Goal: Information Seeking & Learning: Check status

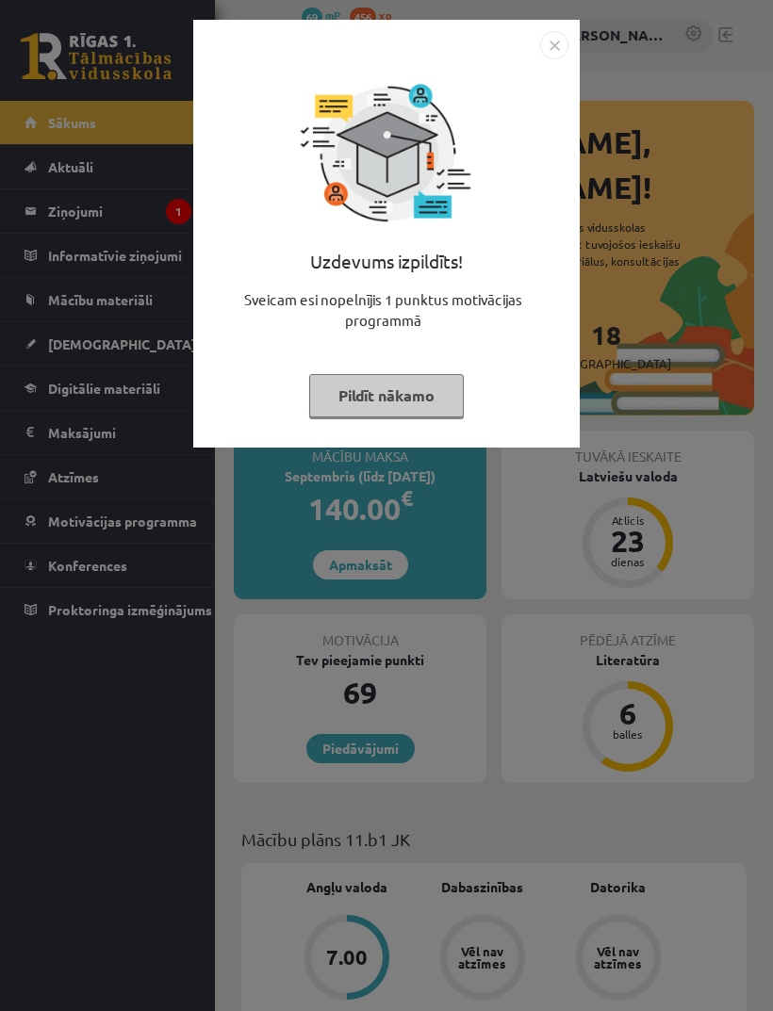
click at [402, 404] on button "Pildīt nākamo" at bounding box center [386, 395] width 155 height 43
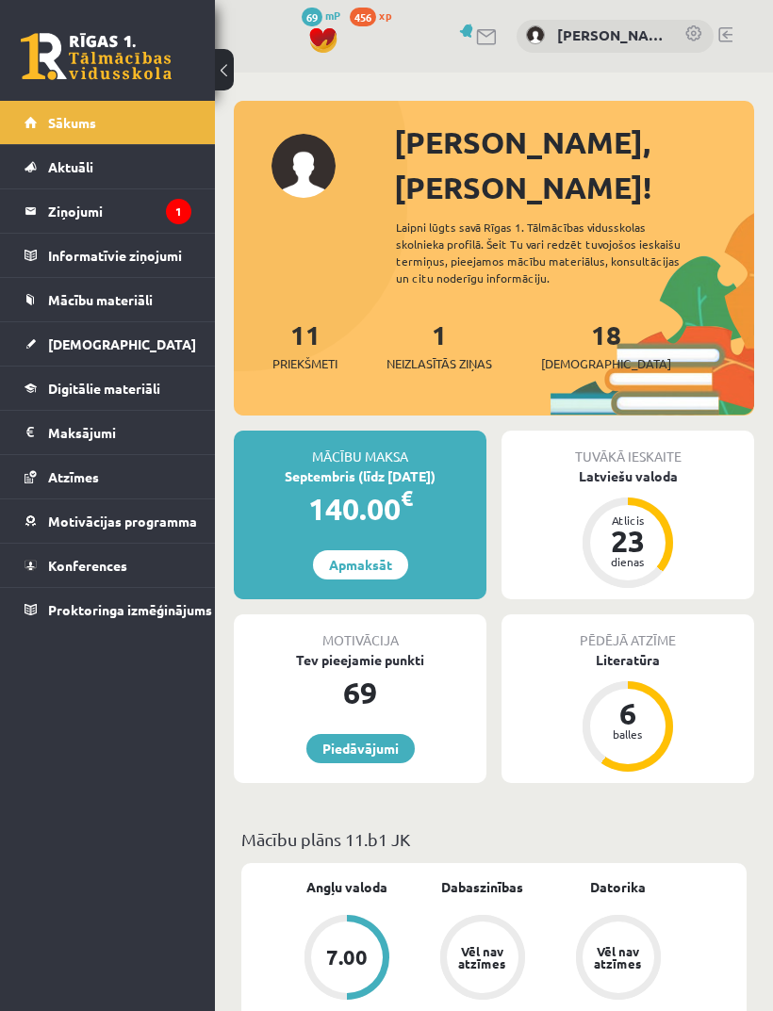
click at [79, 230] on legend "Ziņojumi 1" at bounding box center [119, 210] width 143 height 43
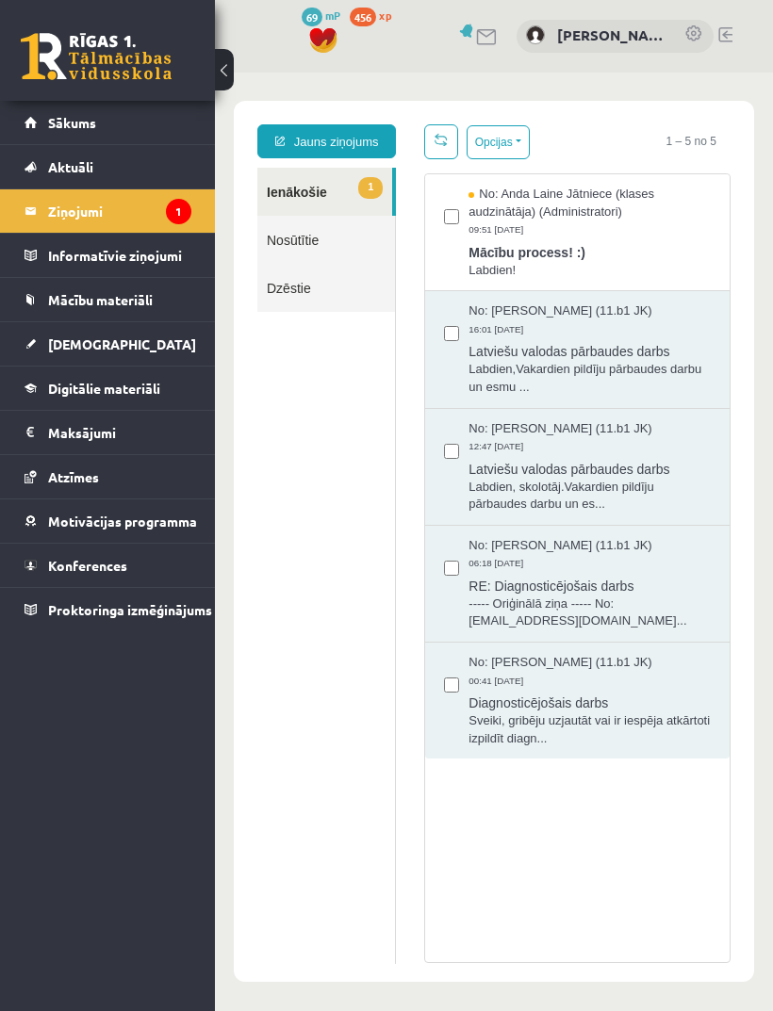
click at [689, 214] on span "No: Anda Laine Jātniece (klases audzinātāja) (Administratori)" at bounding box center [589, 203] width 242 height 35
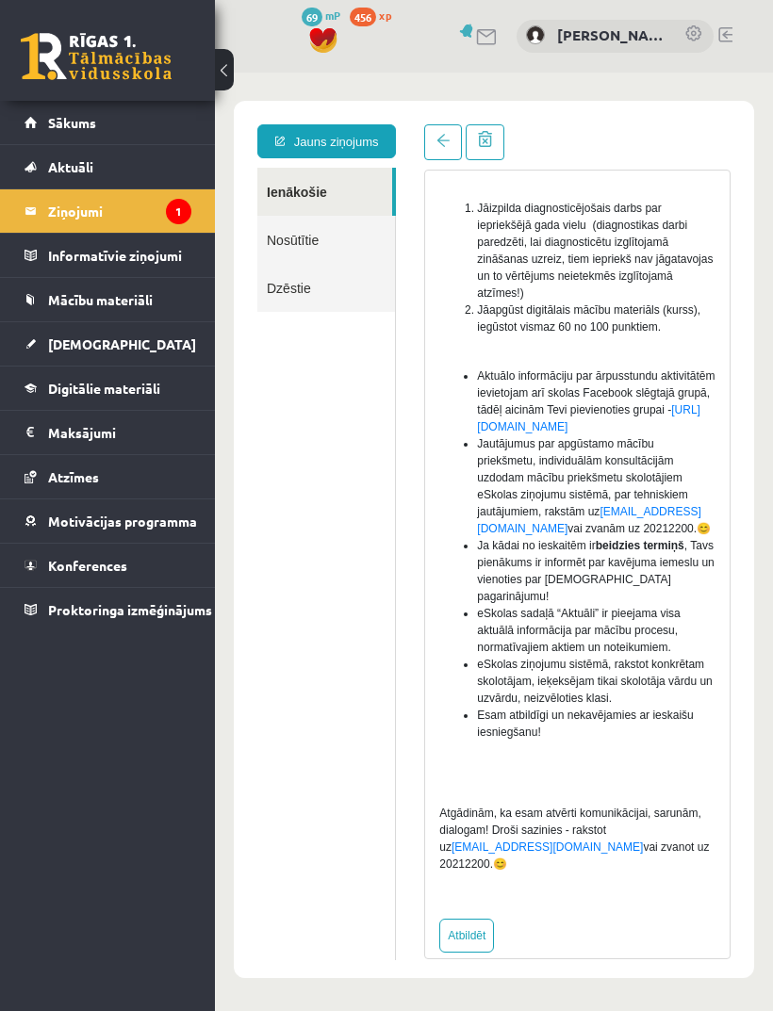
scroll to position [489, 0]
click at [134, 124] on link "Sākums" at bounding box center [108, 122] width 167 height 43
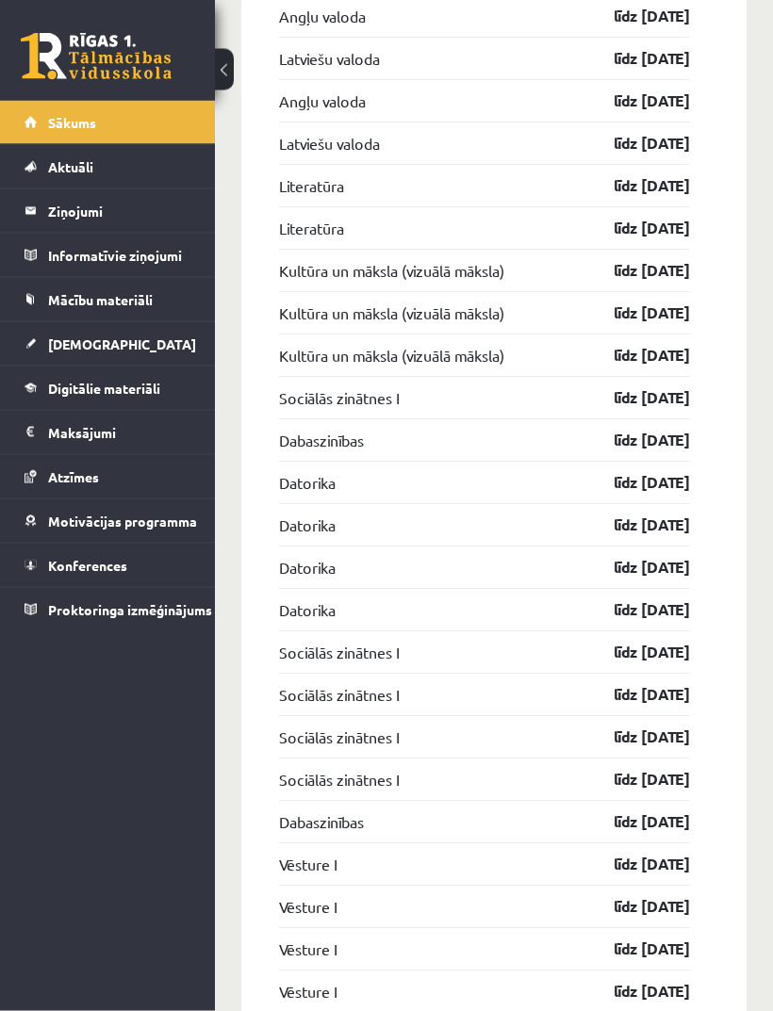
scroll to position [2224, 0]
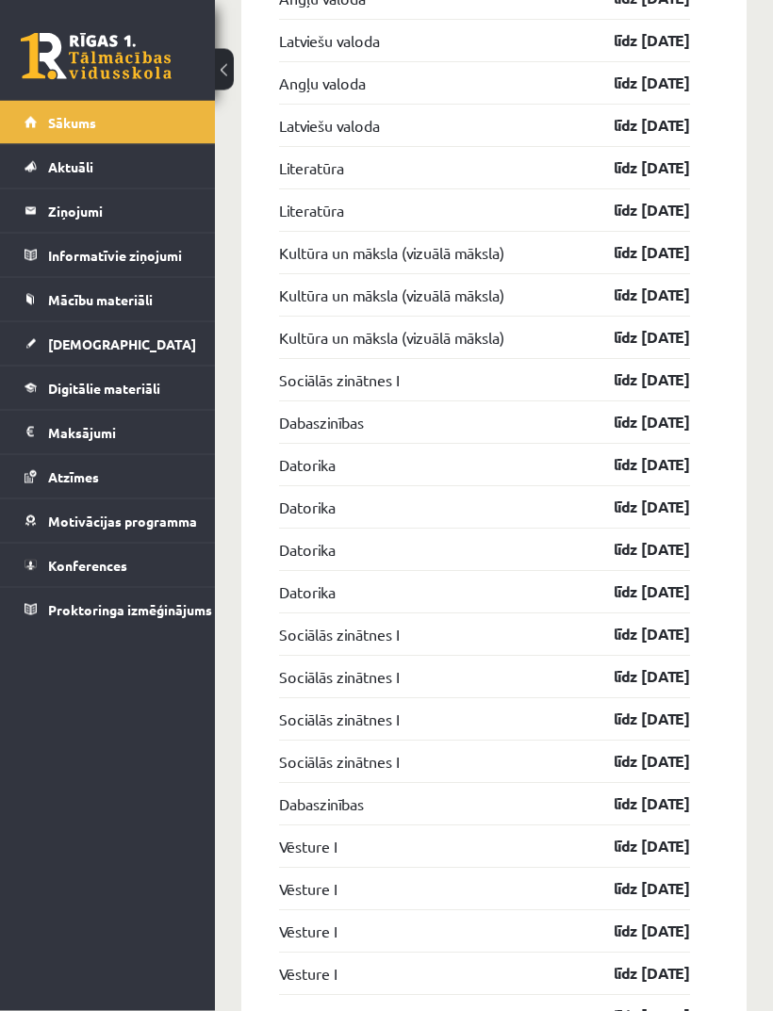
click at [147, 682] on div "0 Dāvanas 69 mP 456 xp Aleks Cvetkovs Sākums Aktuāli Kā mācīties eSKOLĀ Kontakt…" at bounding box center [107, 505] width 215 height 1011
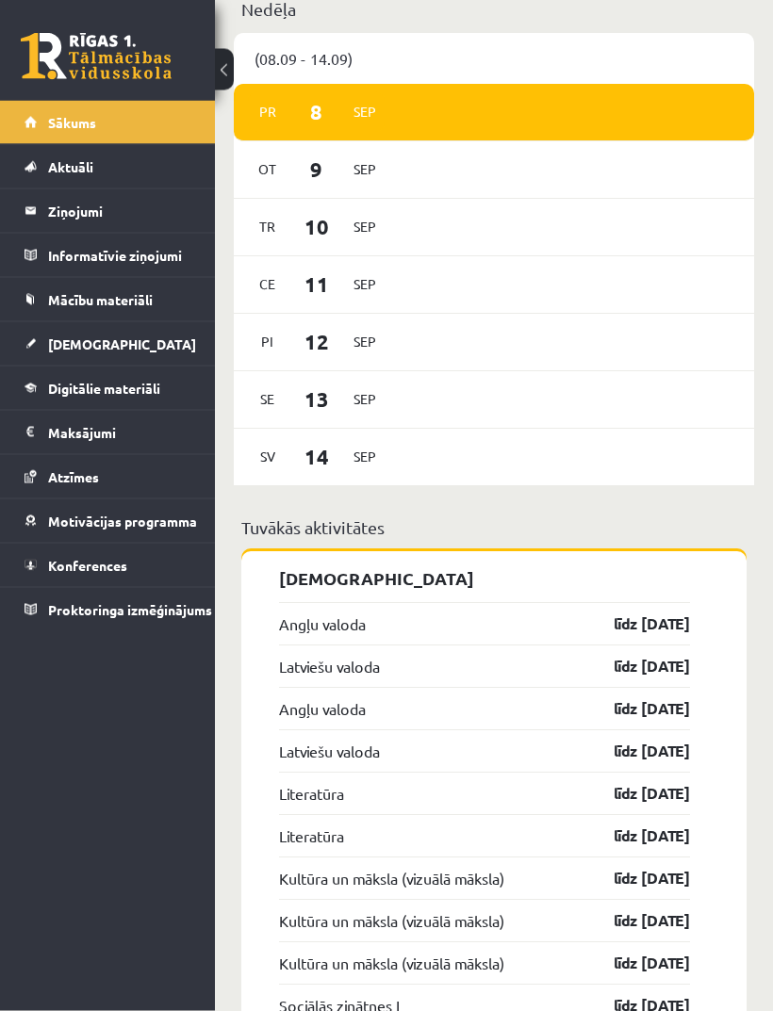
scroll to position [1616, 0]
click at [137, 355] on link "[DEMOGRAPHIC_DATA]" at bounding box center [108, 343] width 167 height 43
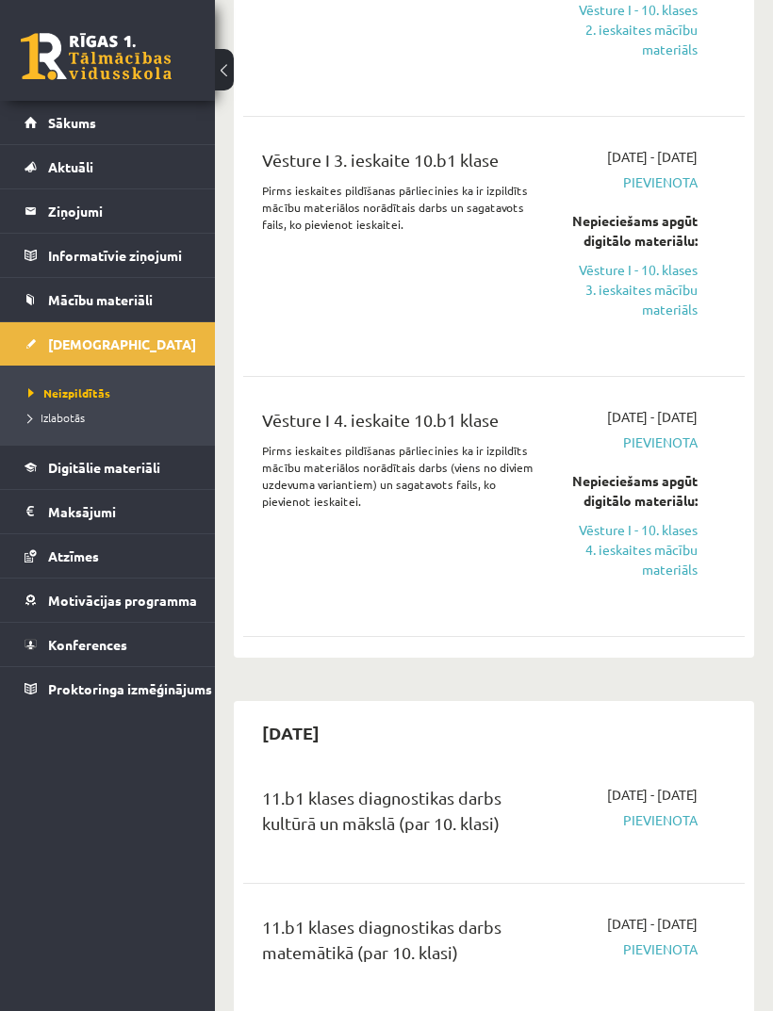
scroll to position [9823, 0]
click at [58, 420] on span "Izlabotās" at bounding box center [56, 417] width 57 height 15
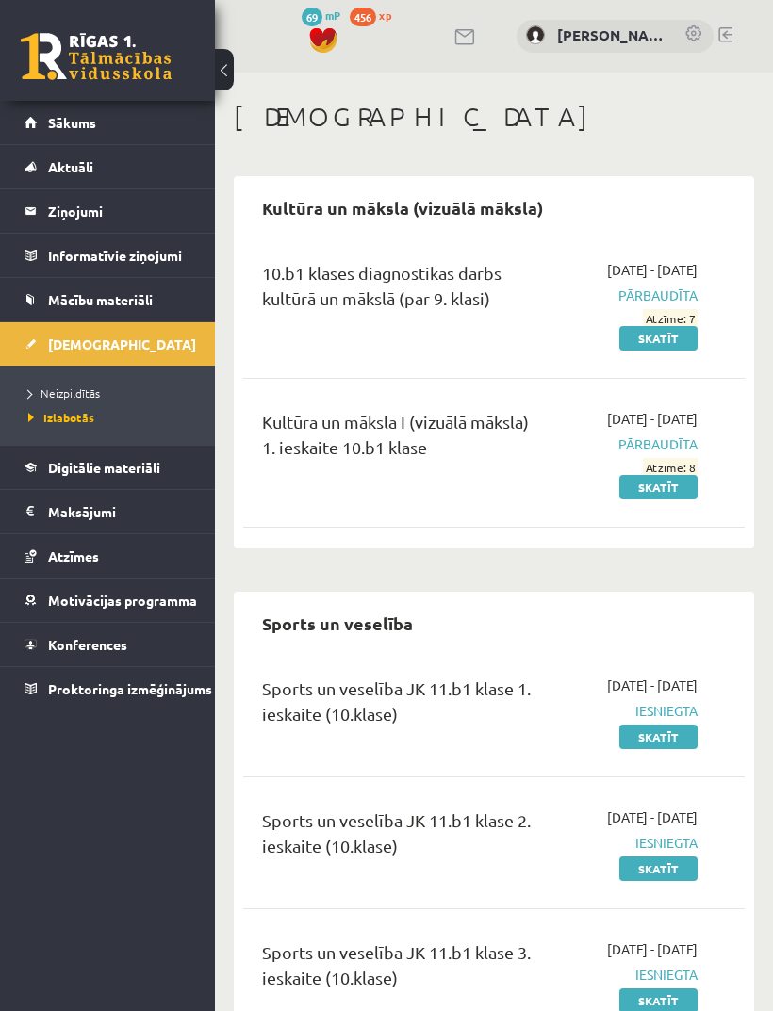
click at [124, 133] on link "Sākums" at bounding box center [108, 122] width 167 height 43
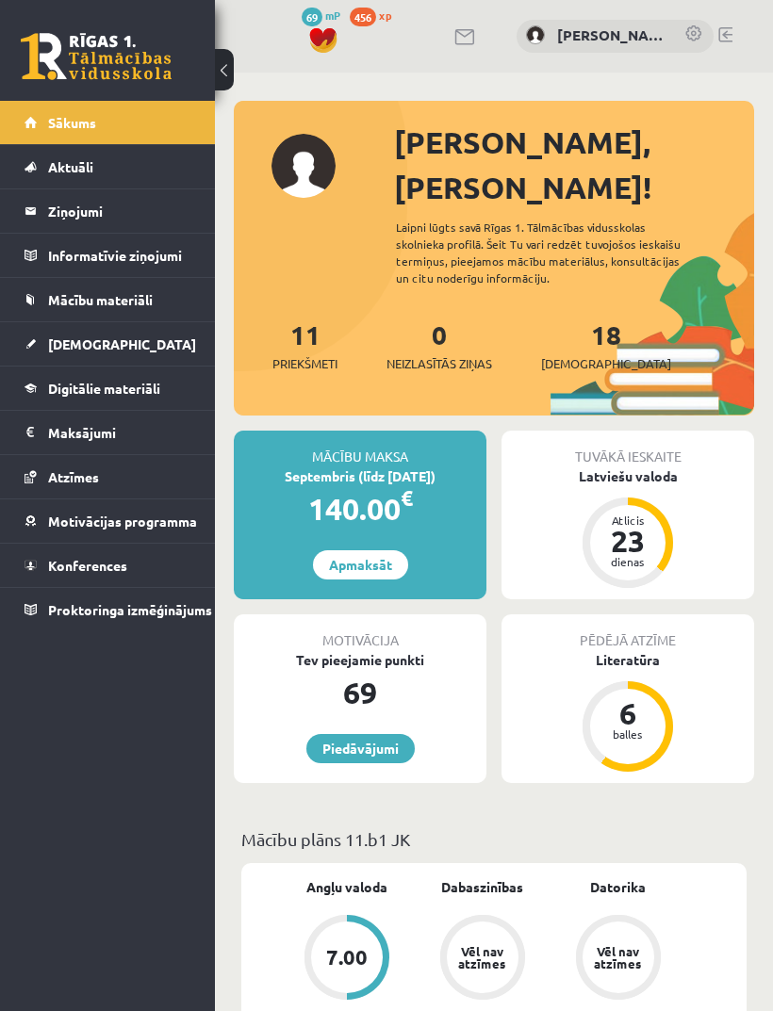
click at [583, 318] on link "18 Ieskaites" at bounding box center [606, 346] width 130 height 56
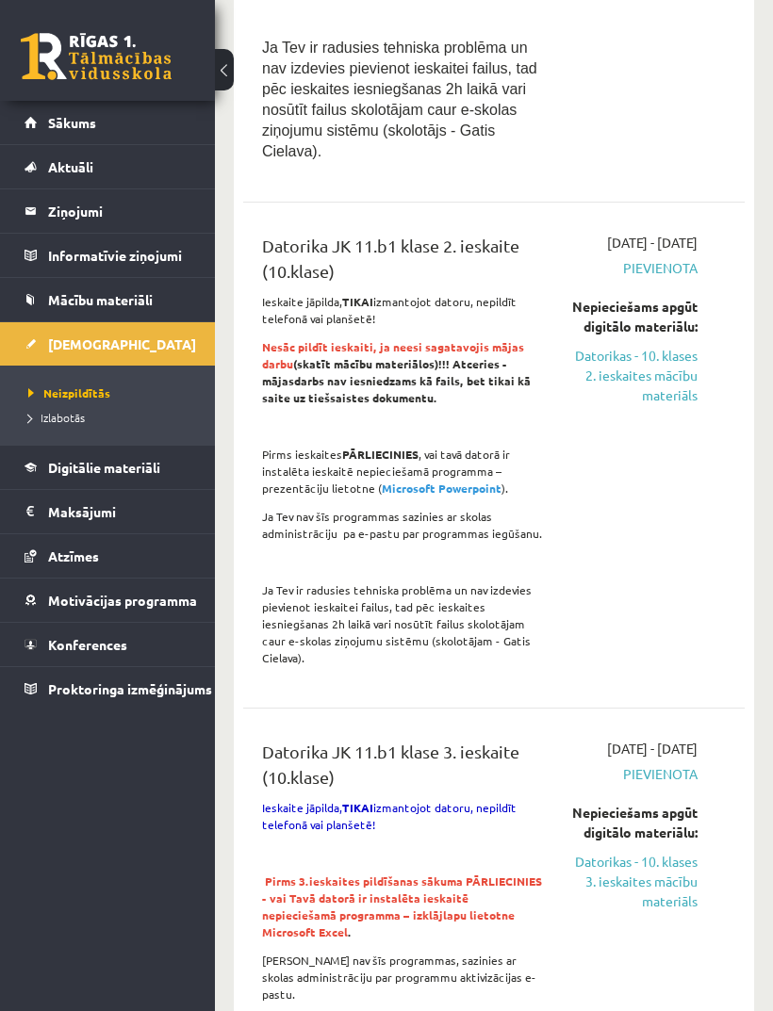
scroll to position [4479, 0]
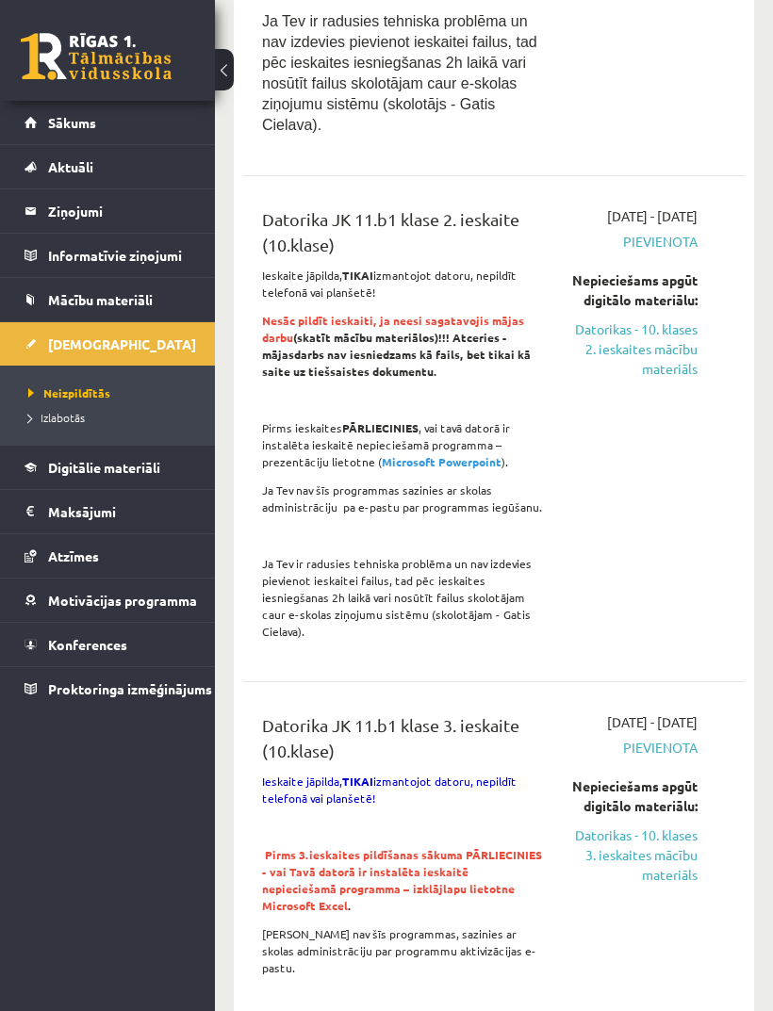
click at [73, 103] on link "Sākums" at bounding box center [108, 122] width 167 height 43
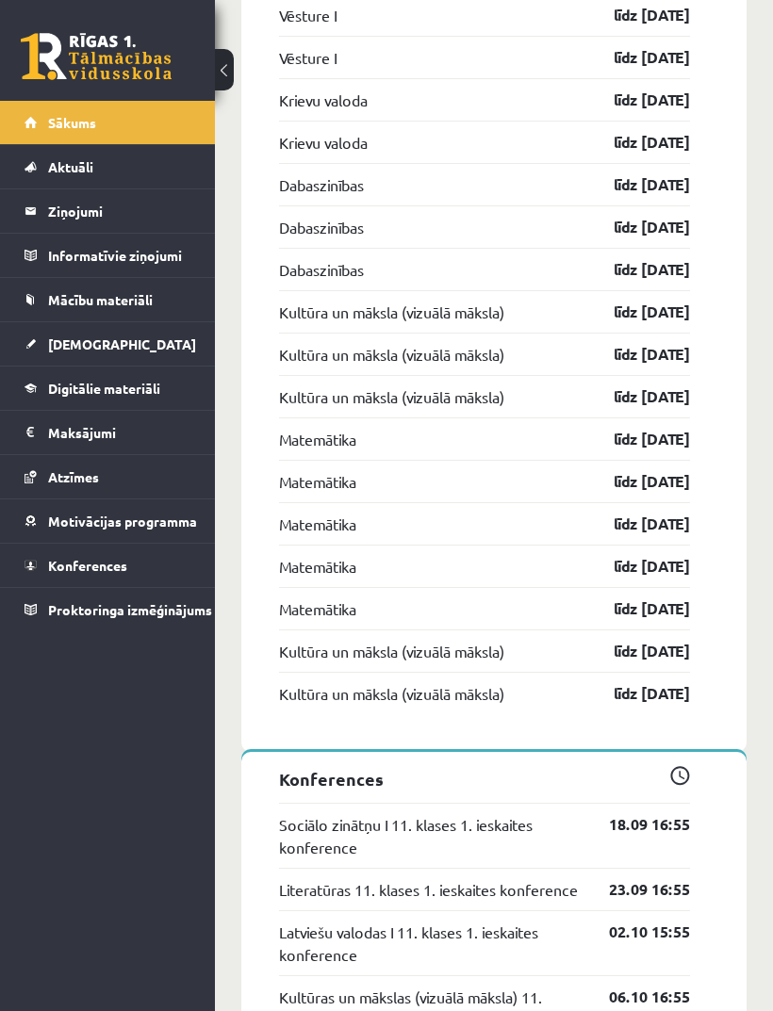
scroll to position [3216, 0]
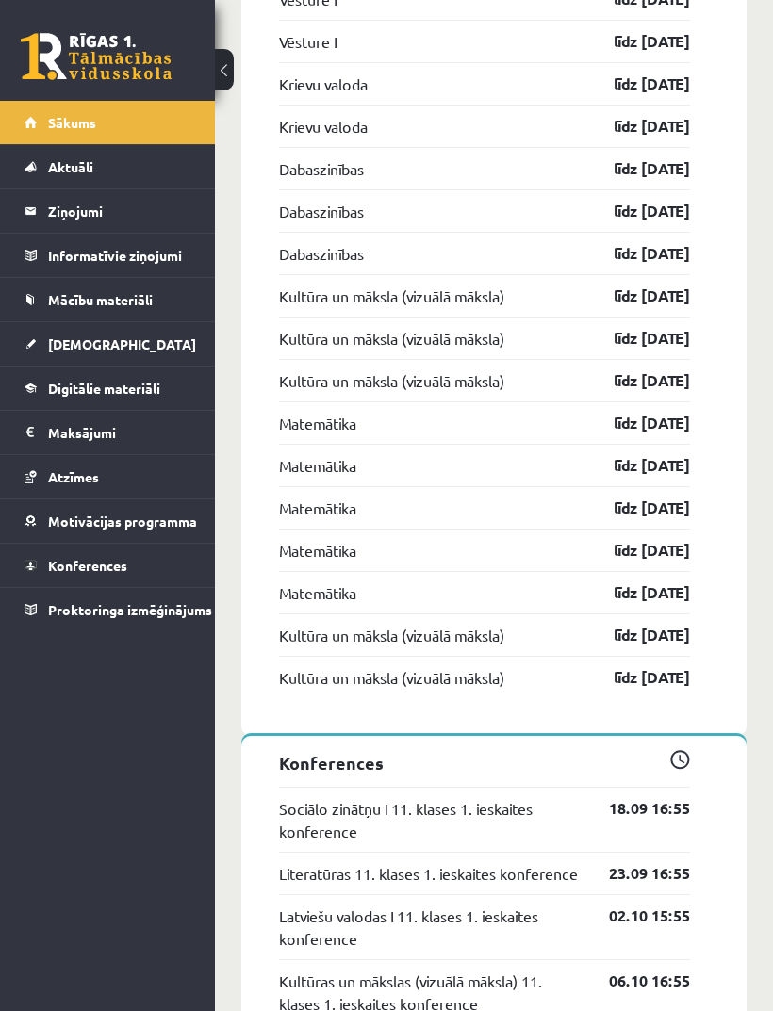
click at [692, 736] on div "Konferences Sociālo zinātņu I 11. klases 1. ieskaites konference 18.09 16:55 Li…" at bounding box center [493, 899] width 505 height 326
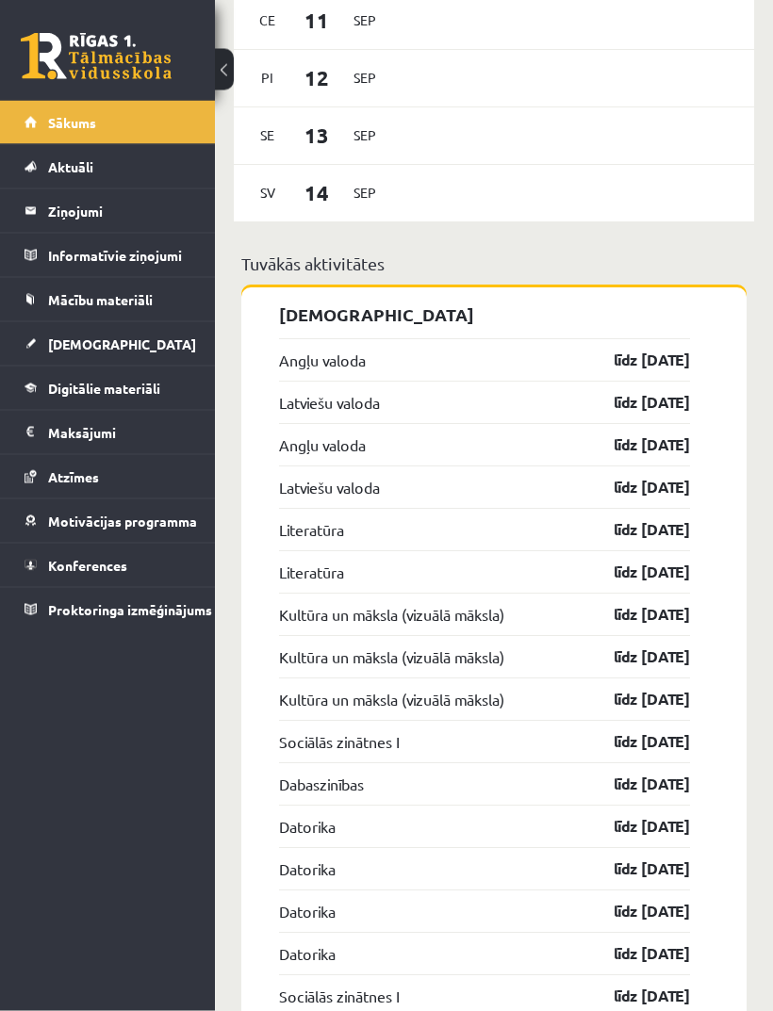
scroll to position [1882, 0]
